Goal: Task Accomplishment & Management: Manage account settings

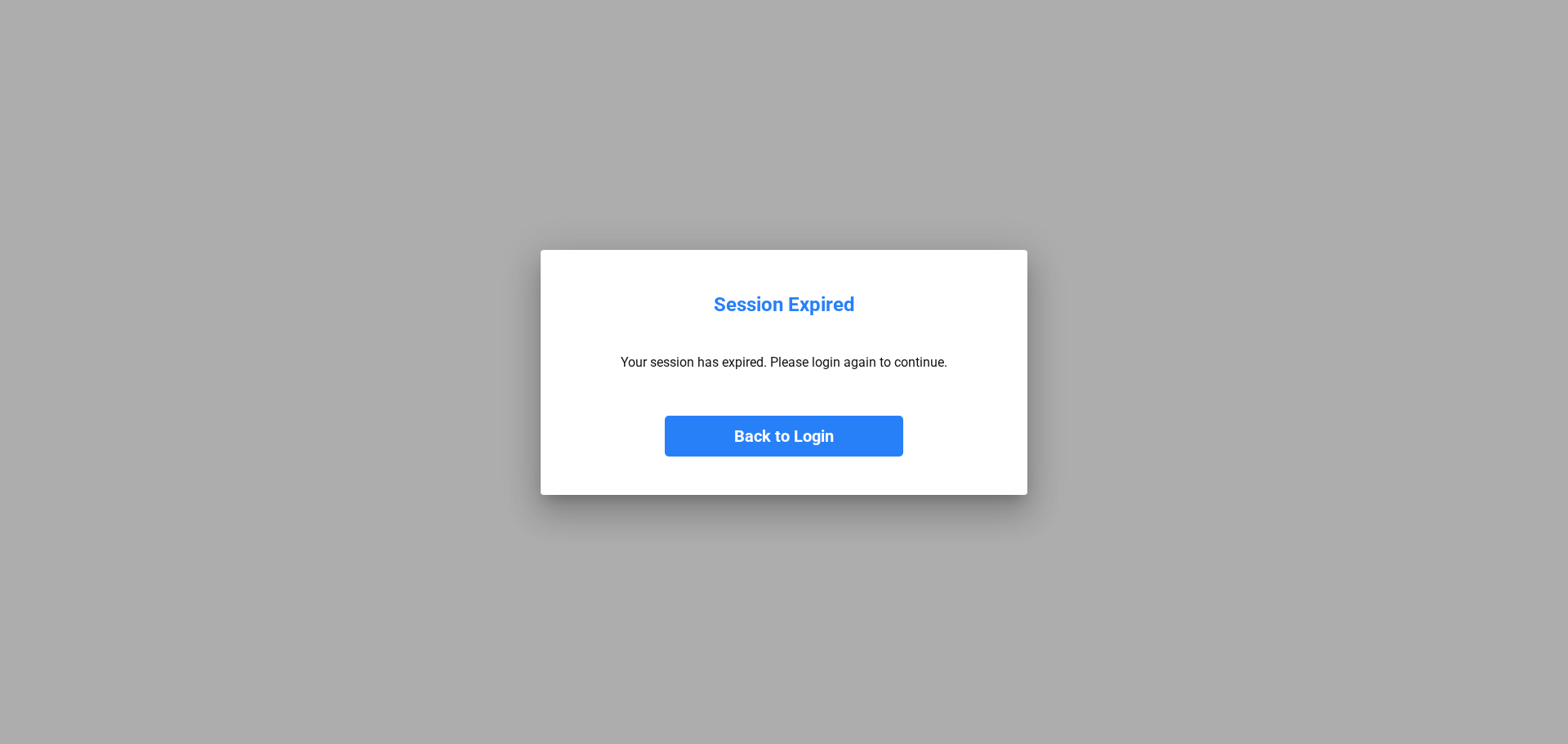
click at [801, 425] on button "Back to Login" at bounding box center [784, 436] width 238 height 41
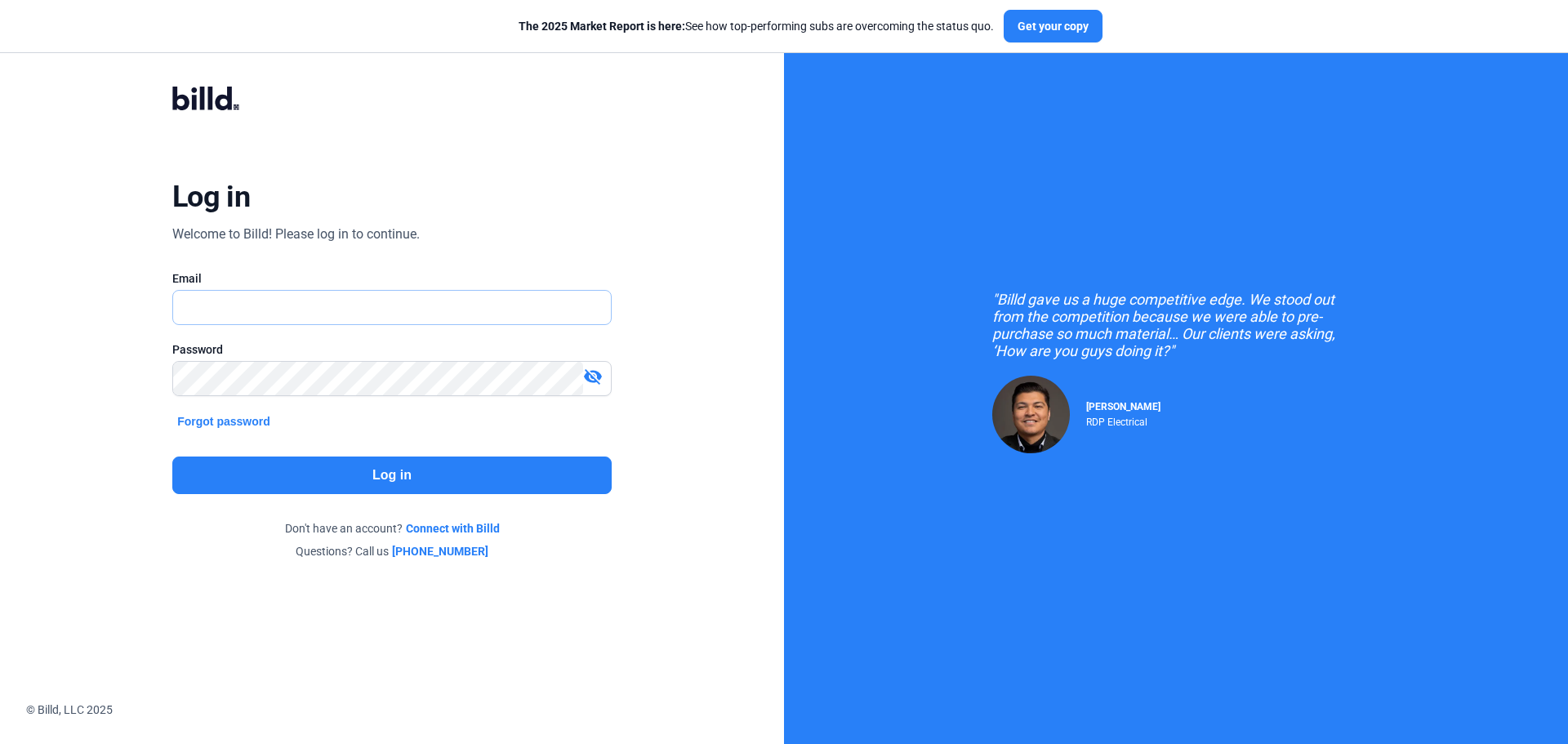
click at [276, 304] on input "text" at bounding box center [383, 307] width 420 height 33
type input "[EMAIL_ADDRESS][DOMAIN_NAME]"
click at [401, 480] on button "Log in" at bounding box center [391, 474] width 439 height 37
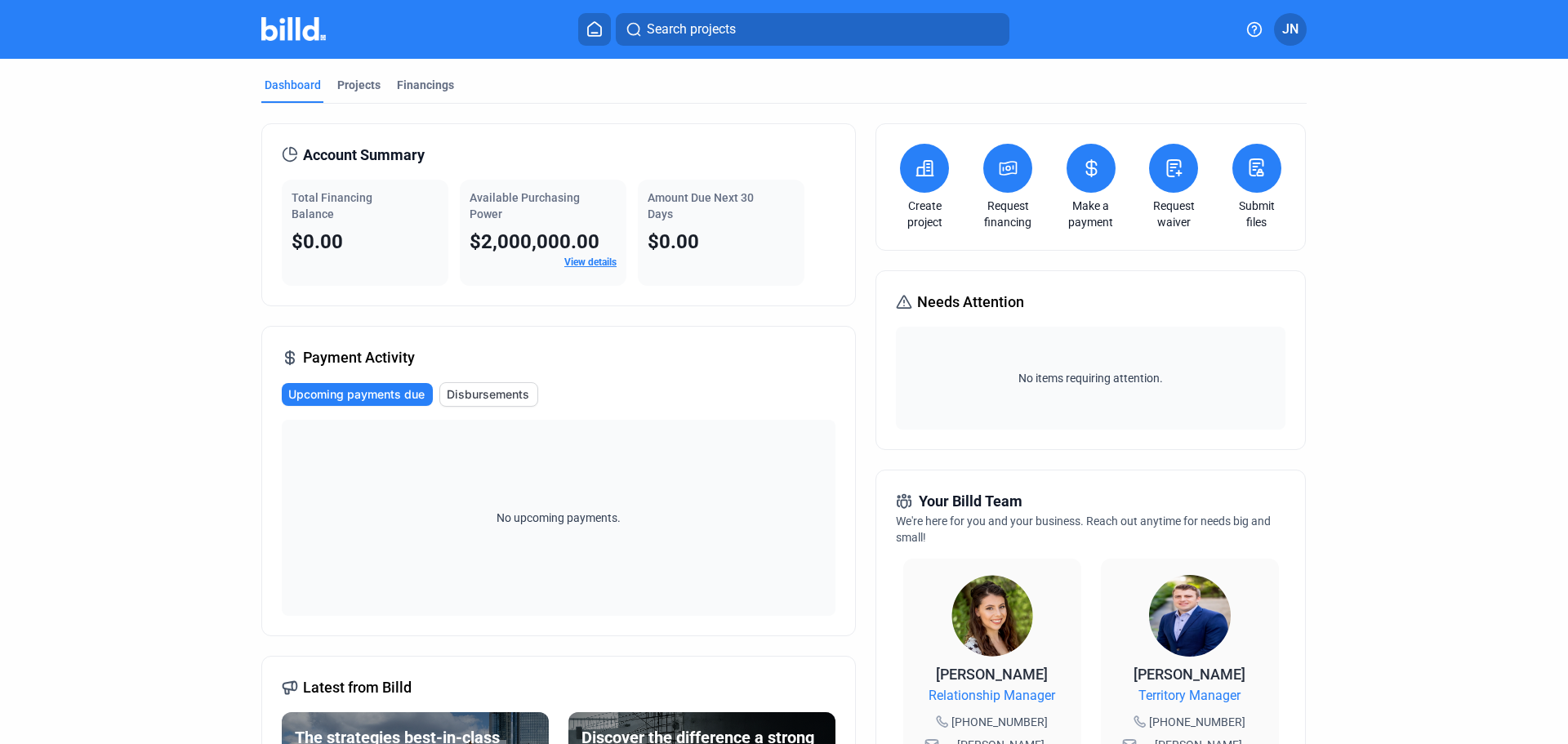
click at [1297, 28] on span "JN" at bounding box center [1290, 29] width 16 height 19
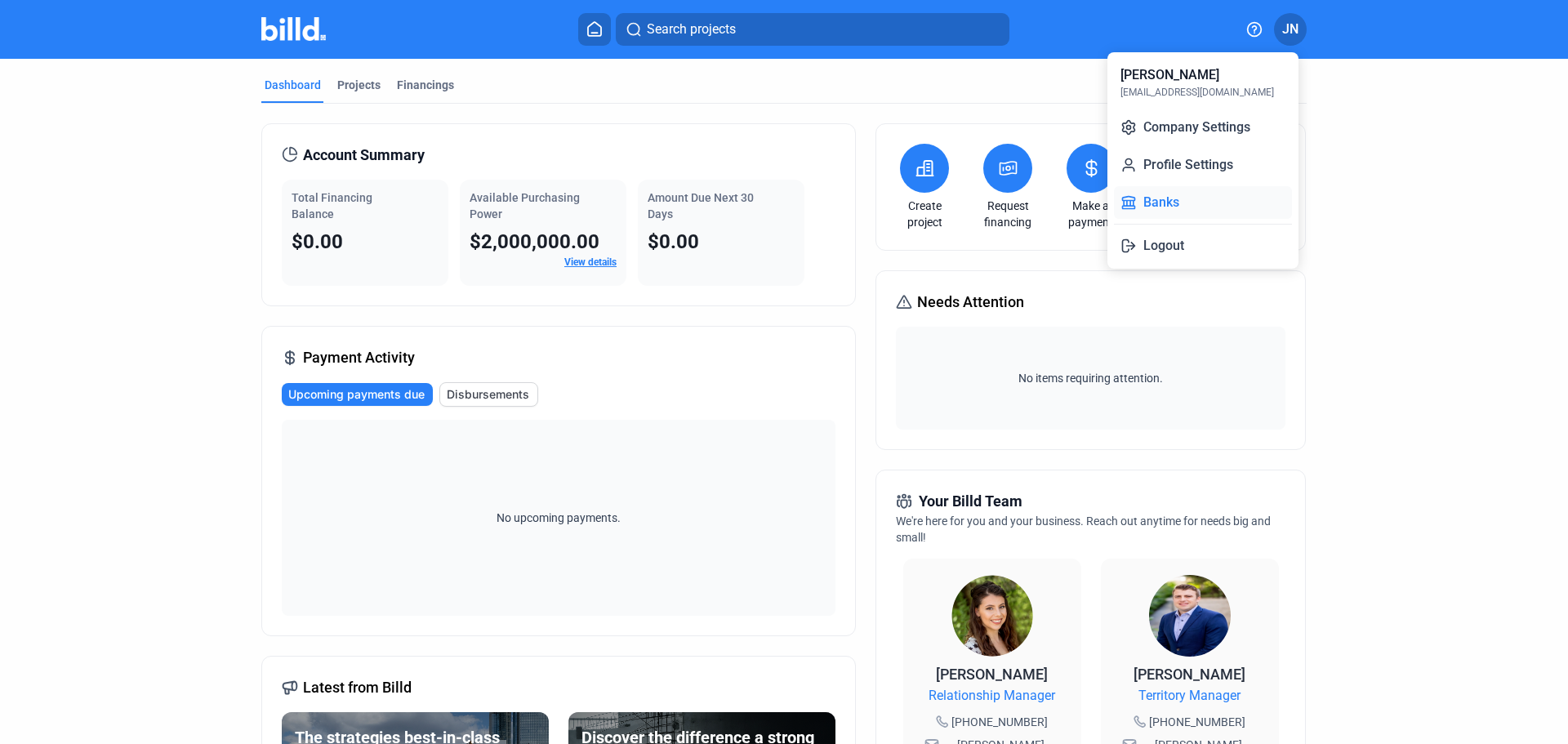
click at [1185, 196] on button "Banks" at bounding box center [1204, 203] width 178 height 33
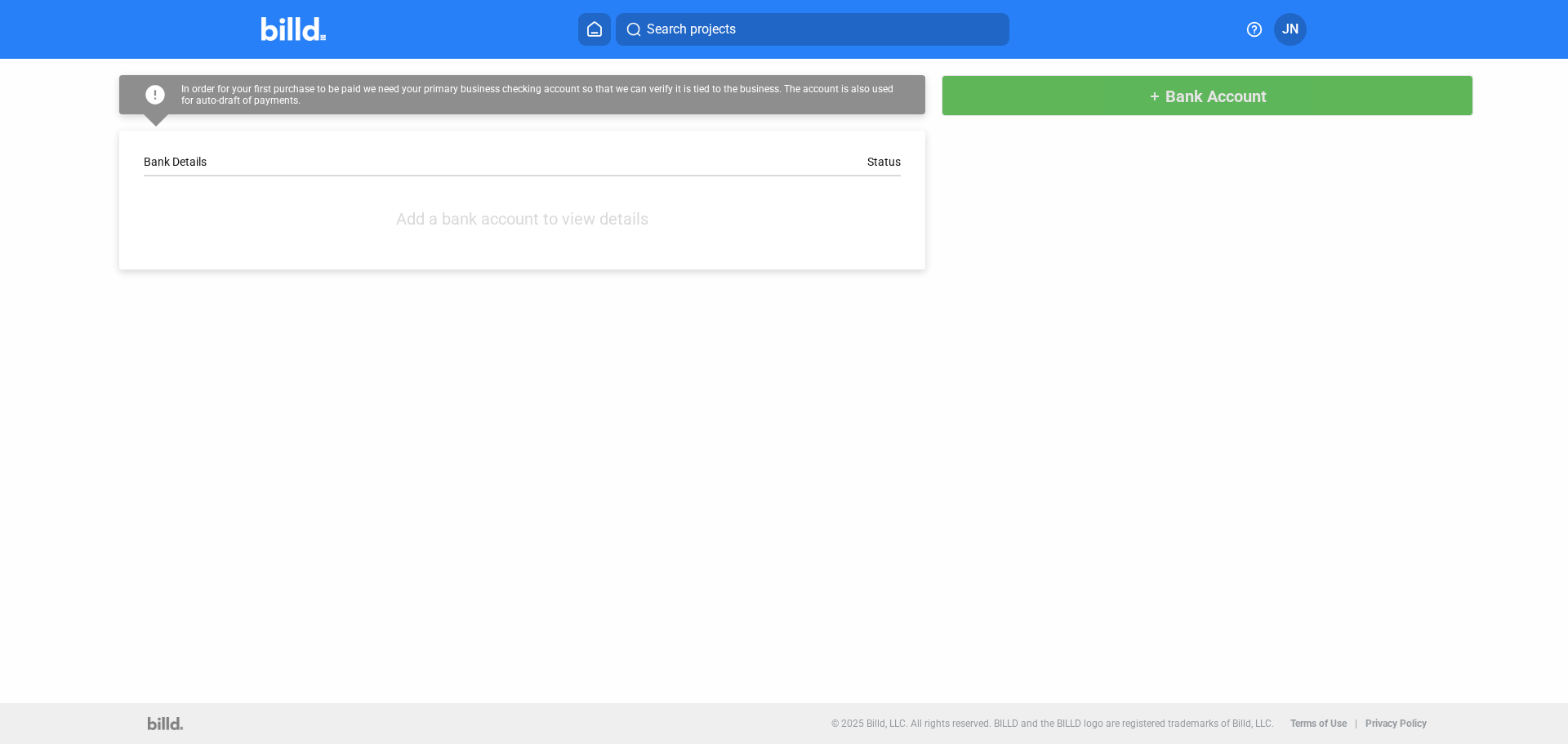
click at [1186, 107] on button "add Bank Account" at bounding box center [1207, 96] width 532 height 41
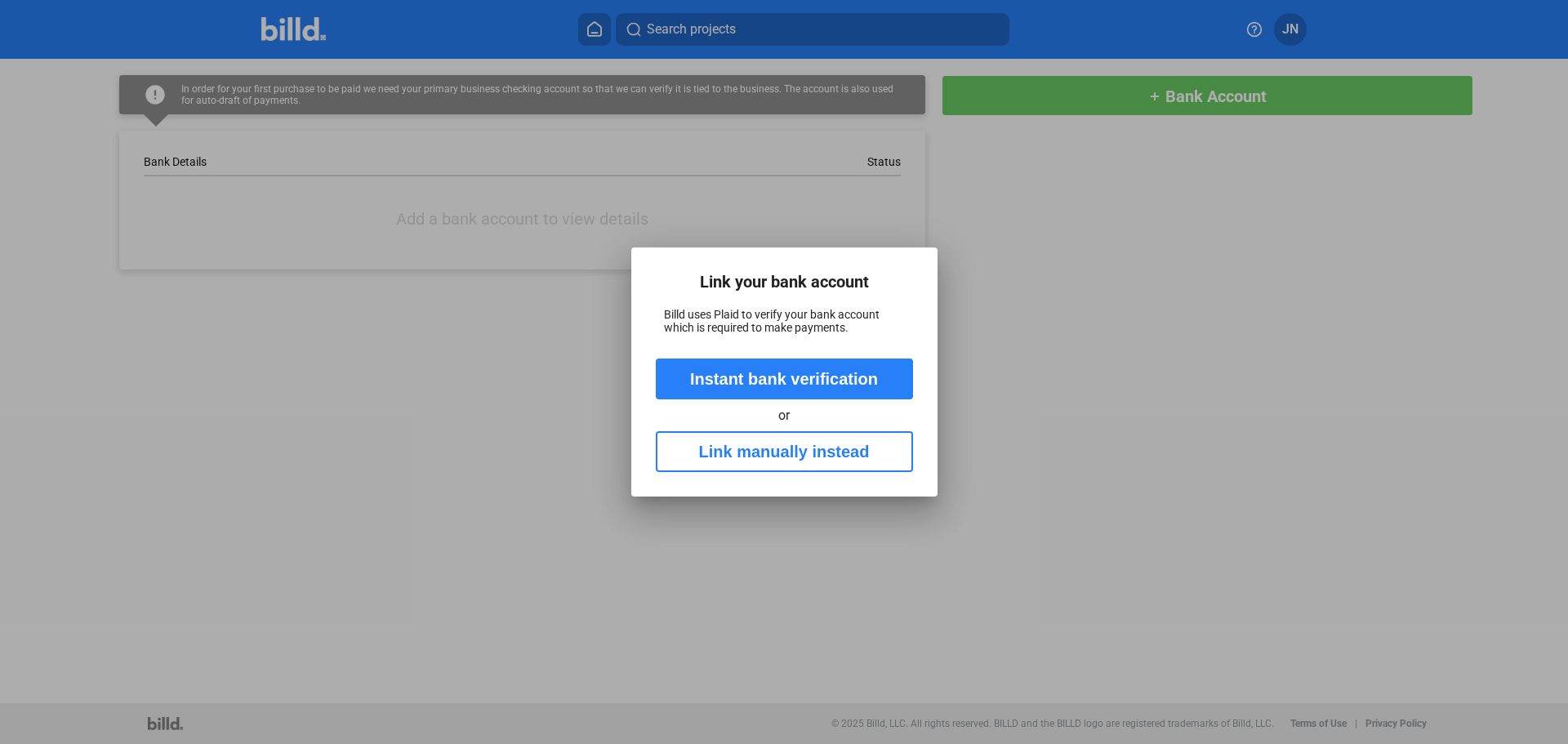
click at [806, 462] on button "Link manually instead" at bounding box center [784, 451] width 257 height 41
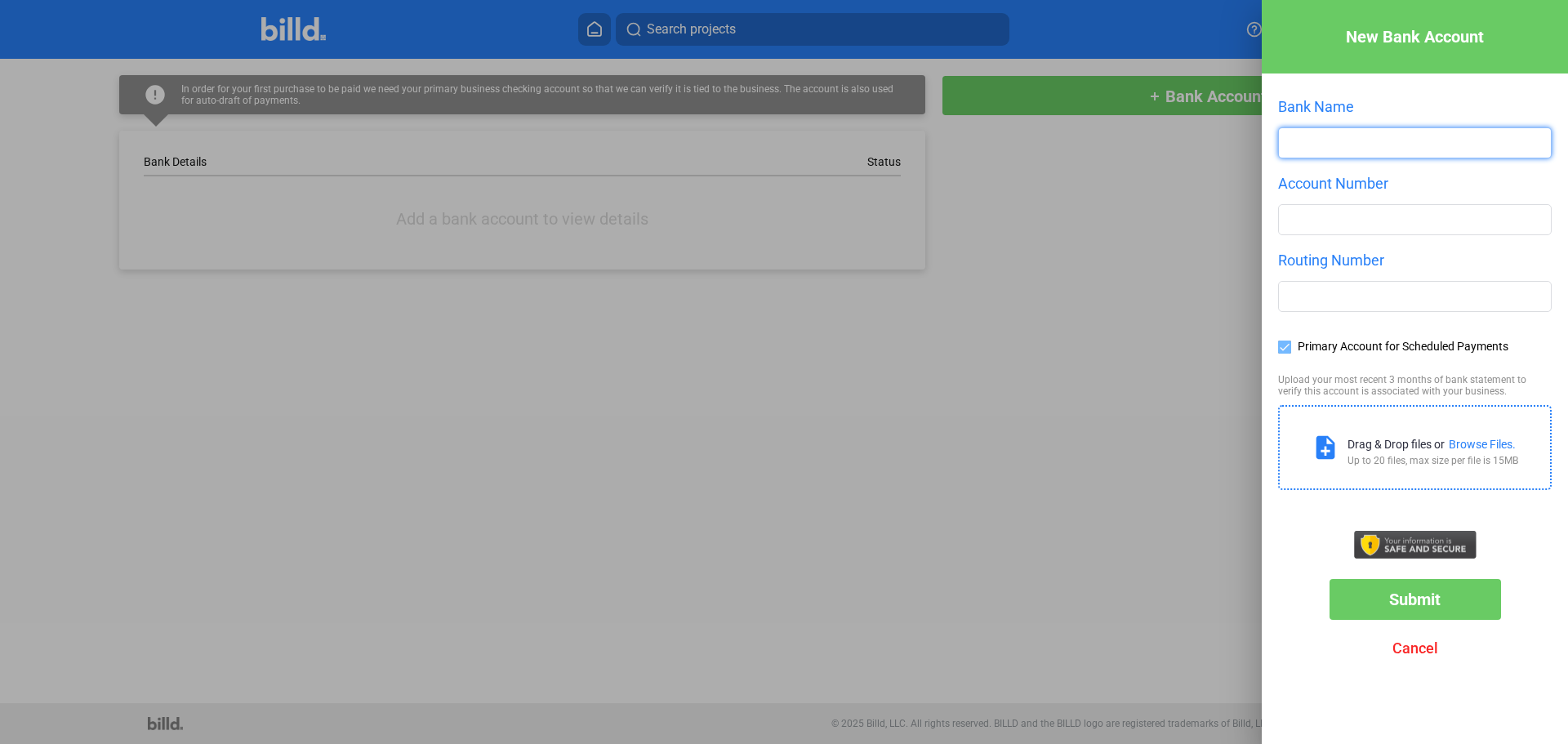
click at [1327, 148] on input "text" at bounding box center [1415, 142] width 272 height 30
type input "First National Bank of Omaha"
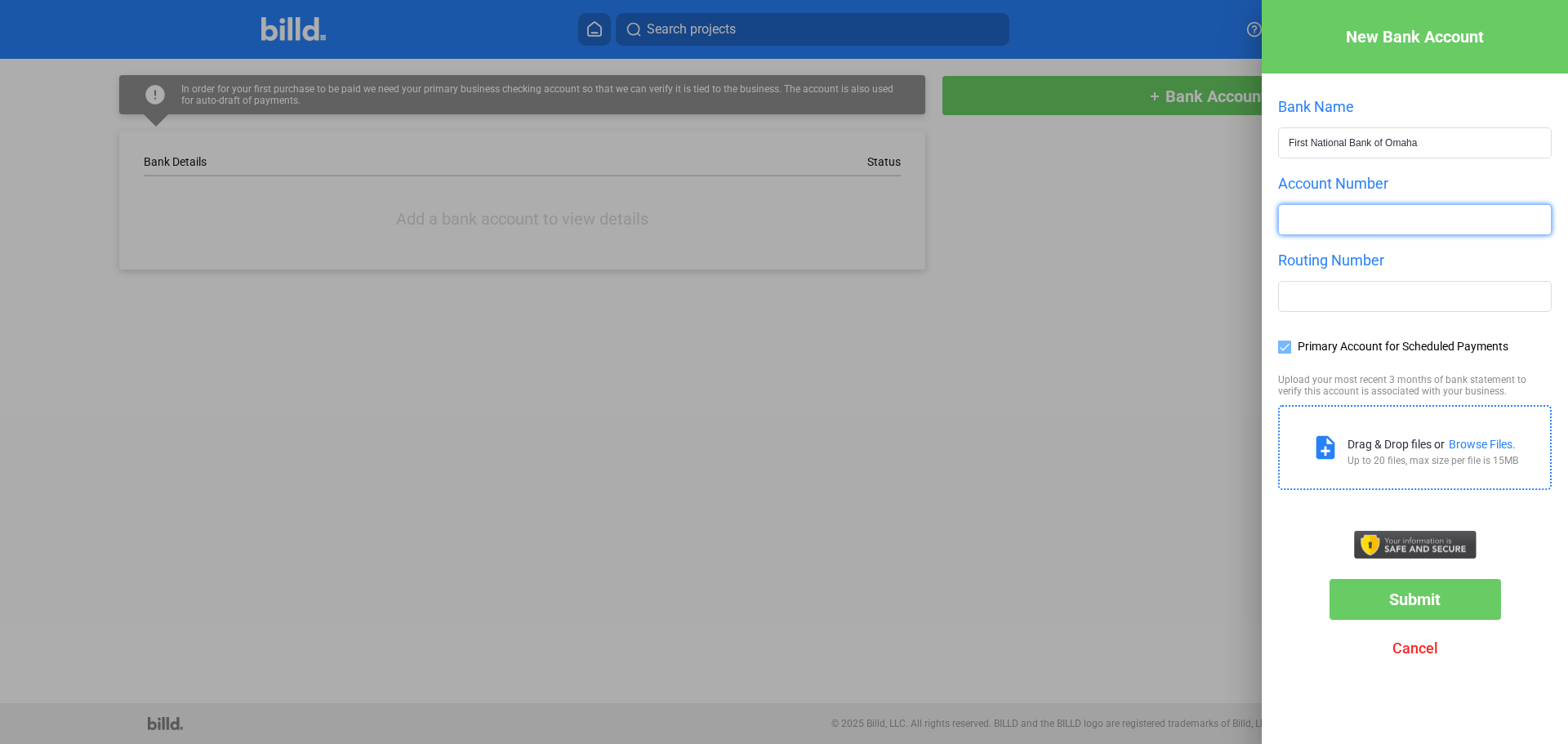
click at [1340, 234] on input "number" at bounding box center [1415, 219] width 272 height 30
drag, startPoint x: 1346, startPoint y: 230, endPoint x: 1236, endPoint y: 223, distance: 110.2
click at [1236, 223] on div "New Bank Account Bank Name First National Bank of Omaha Account Number [FINANCI…" at bounding box center [784, 372] width 1568 height 744
type input "731941878"
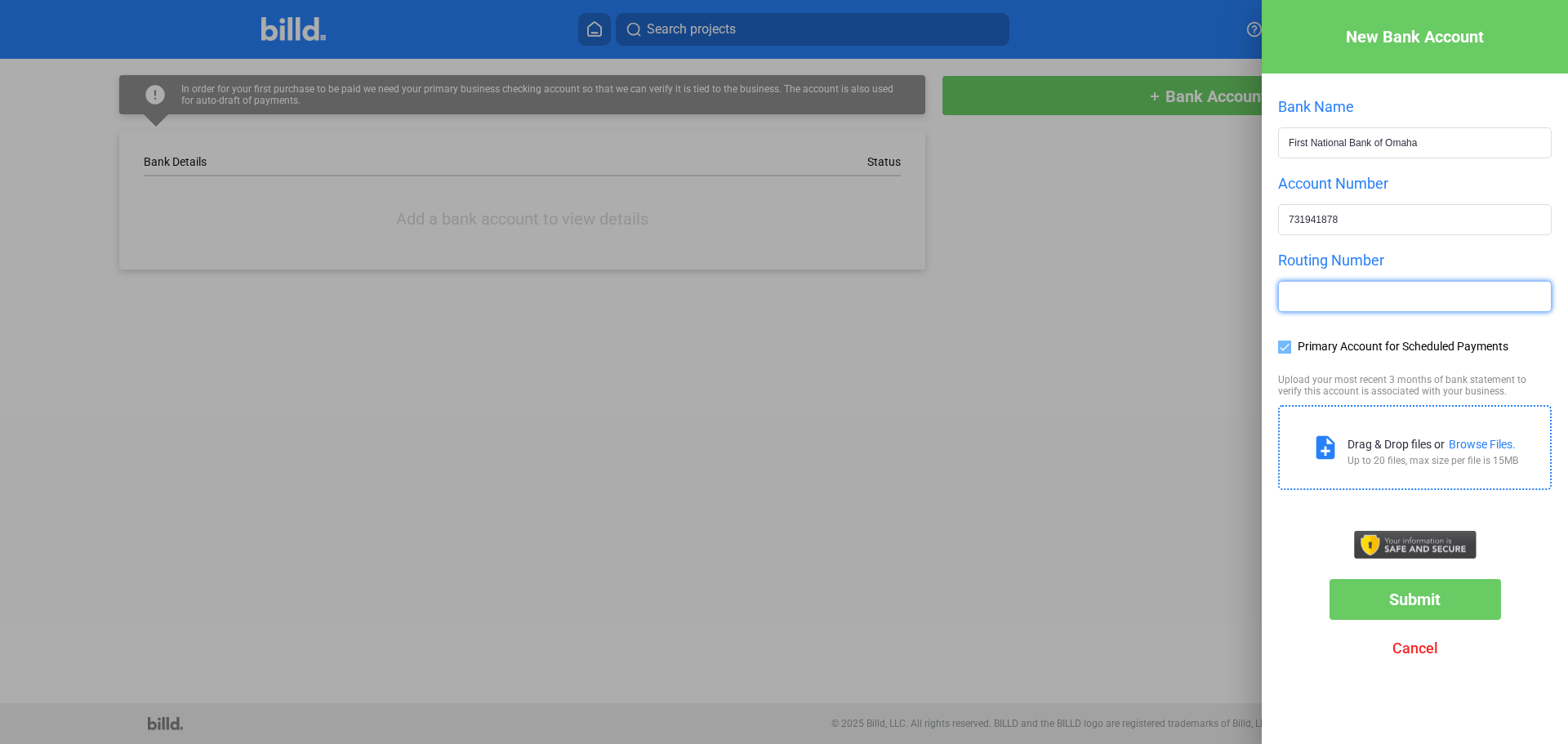
click at [1313, 300] on input "text" at bounding box center [1415, 296] width 272 height 30
type input "104000016"
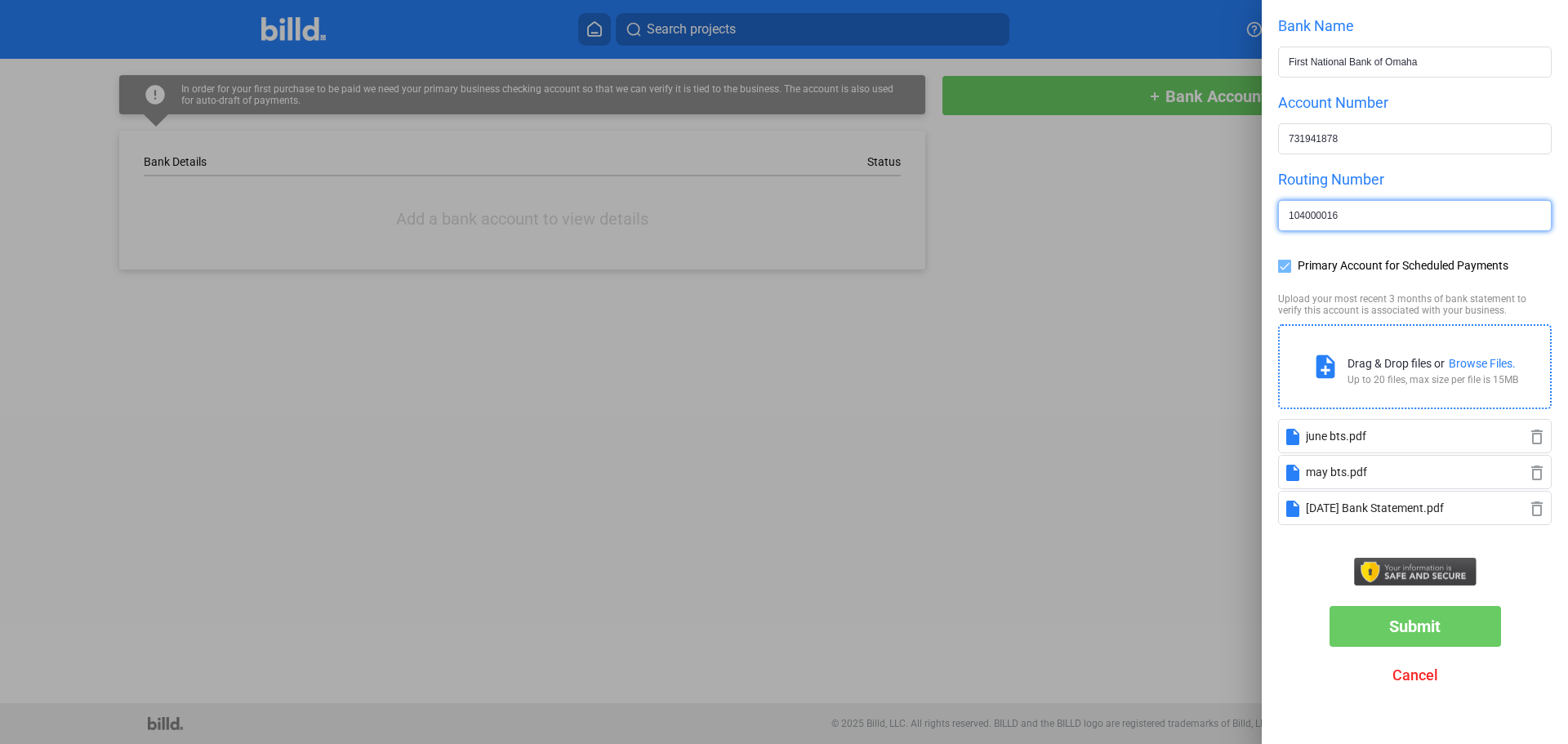
scroll to position [85, 0]
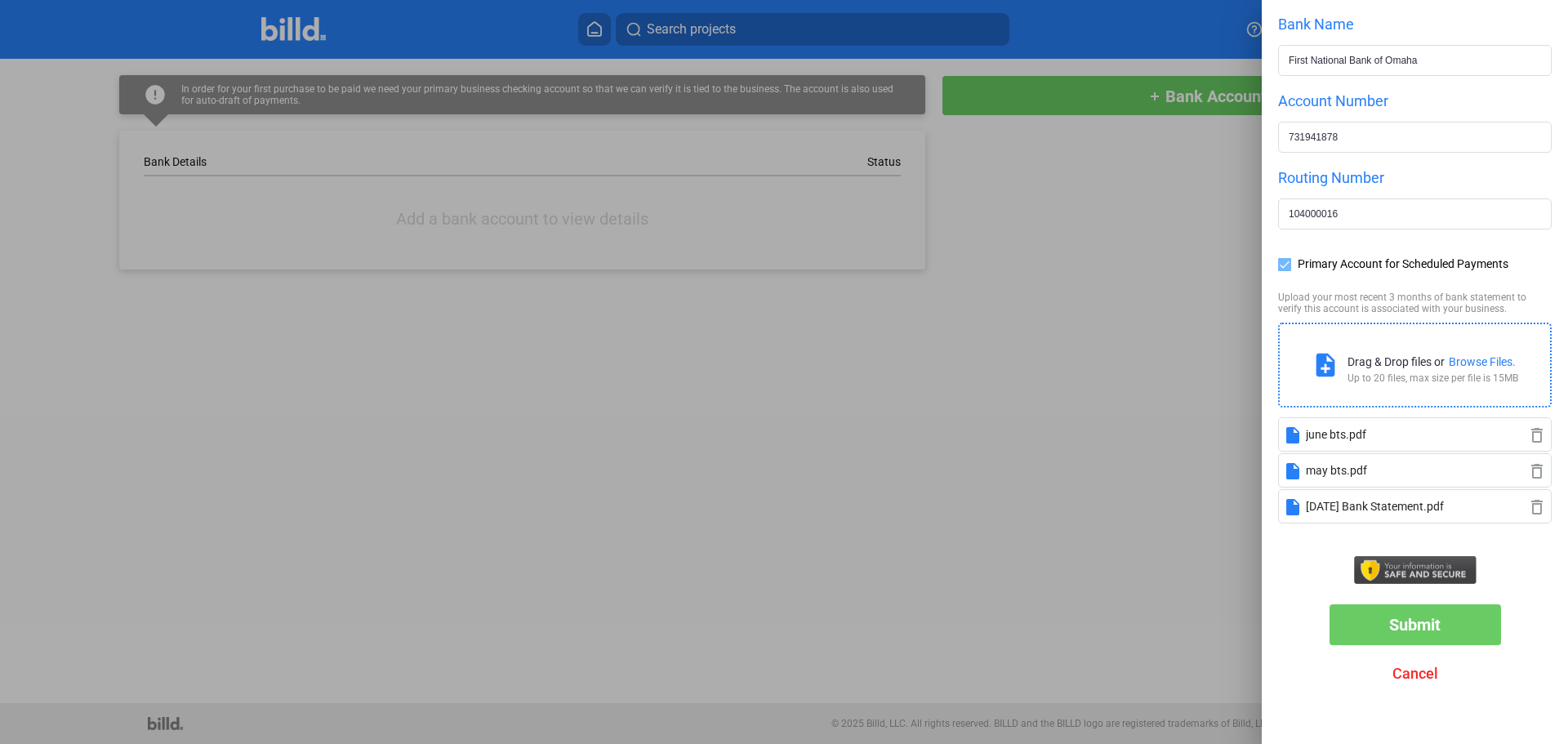
click at [1394, 625] on span "Submit" at bounding box center [1415, 624] width 52 height 19
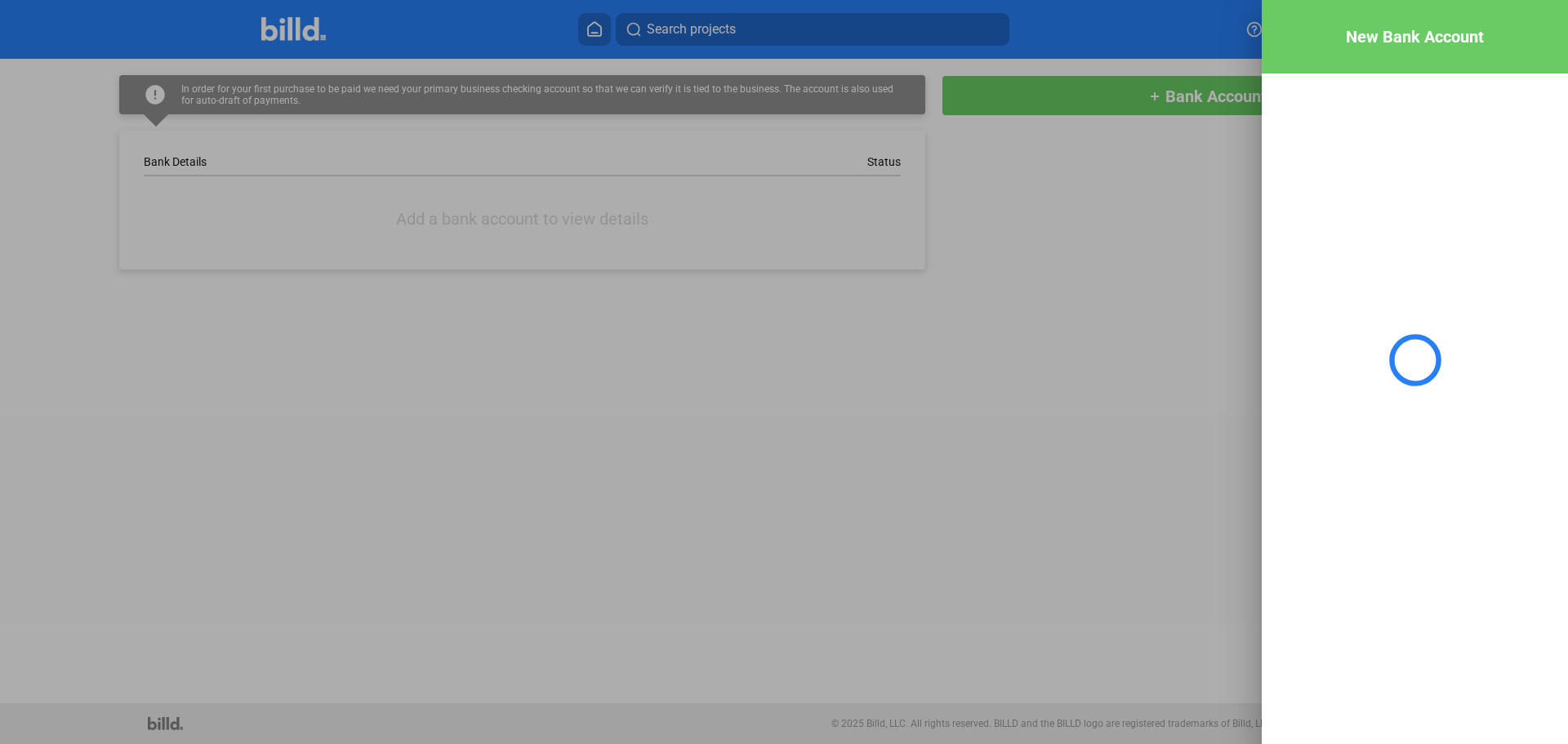
scroll to position [0, 0]
